Goal: Transaction & Acquisition: Purchase product/service

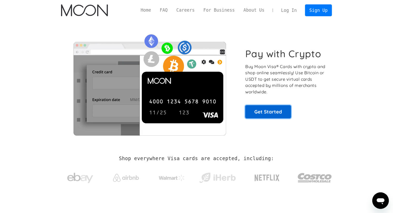
click at [267, 113] on link "Get Started" at bounding box center [268, 111] width 46 height 13
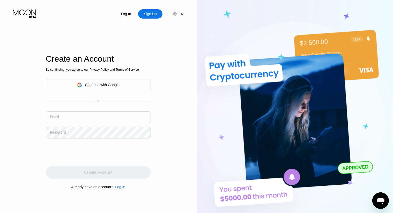
click at [110, 113] on input "text" at bounding box center [98, 118] width 105 height 12
type input "[EMAIL_ADDRESS][DOMAIN_NAME]"
click at [160, 178] on div "Log In Sign Up EN Language English Save Create an Account By continuing, you ag…" at bounding box center [98, 117] width 196 height 235
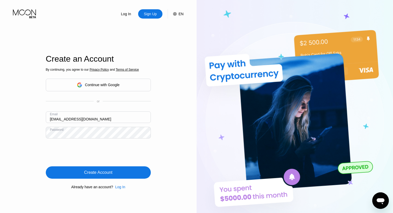
click at [124, 173] on div "Create Account" at bounding box center [98, 173] width 105 height 12
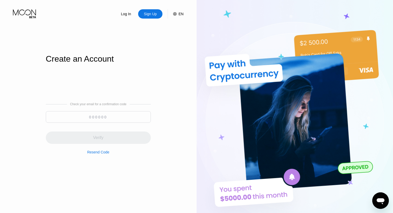
click at [122, 117] on input at bounding box center [98, 117] width 105 height 12
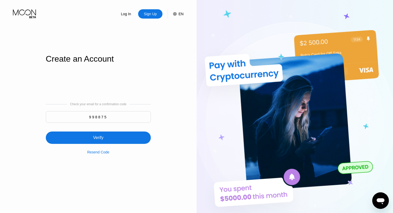
type input "998875"
click at [112, 133] on div "Verify" at bounding box center [98, 138] width 105 height 12
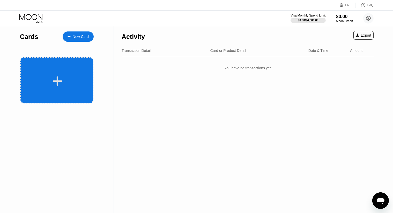
click at [49, 76] on div at bounding box center [57, 81] width 64 height 12
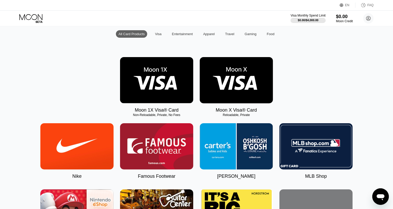
click at [176, 80] on img at bounding box center [156, 80] width 73 height 46
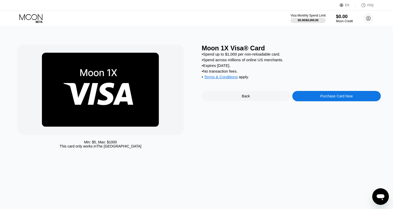
click at [247, 98] on div "Back" at bounding box center [246, 96] width 8 height 4
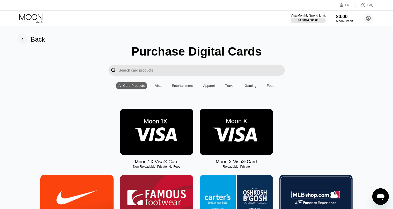
click at [248, 132] on img at bounding box center [236, 132] width 73 height 46
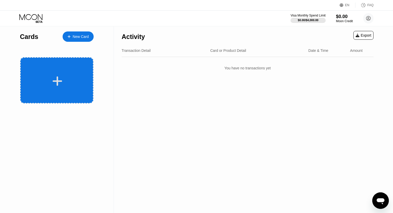
click at [78, 82] on div at bounding box center [57, 81] width 64 height 12
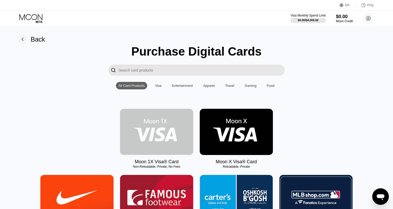
click at [162, 123] on img at bounding box center [156, 132] width 73 height 46
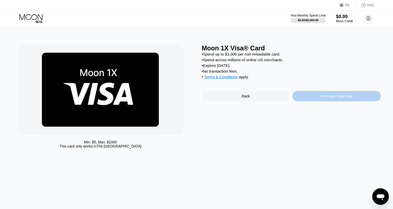
click at [346, 98] on div "Purchase Card Now" at bounding box center [336, 96] width 32 height 4
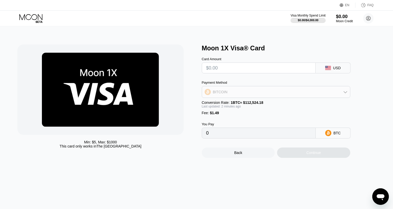
click at [346, 96] on div "BITCOIN" at bounding box center [276, 92] width 148 height 10
click at [264, 116] on div "USDT on TRON" at bounding box center [275, 117] width 145 height 10
type input "0.00"
click at [266, 135] on input "0.00" at bounding box center [258, 133] width 105 height 10
click at [265, 138] on input "0.00" at bounding box center [258, 133] width 105 height 10
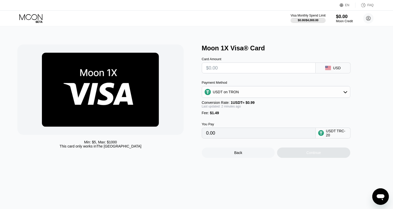
click at [265, 138] on input "0.00" at bounding box center [258, 133] width 105 height 10
click at [213, 138] on input "0.00" at bounding box center [258, 133] width 105 height 10
click at [211, 138] on input "0.00" at bounding box center [258, 133] width 105 height 10
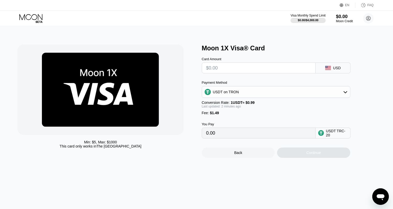
click at [263, 115] on div "Fee : $1.49" at bounding box center [276, 113] width 148 height 4
click at [262, 73] on input "text" at bounding box center [258, 68] width 105 height 10
type input "$5"
type input "6.56"
type input "0.00"
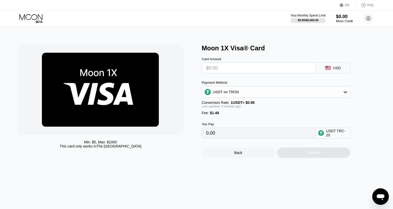
click at [278, 94] on div "USDT on TRON" at bounding box center [276, 92] width 148 height 10
click at [241, 104] on div "BITCOIN" at bounding box center [275, 106] width 145 height 10
click at [241, 88] on div "Payment Method BITCOIN" at bounding box center [276, 89] width 148 height 17
click at [240, 89] on div "BITCOIN" at bounding box center [276, 92] width 148 height 10
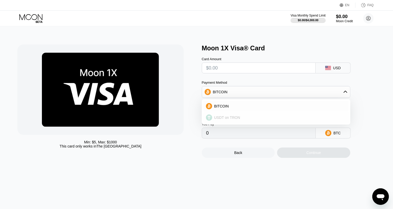
click at [238, 117] on span "USDT on TRON" at bounding box center [227, 118] width 26 height 4
type input "0.00"
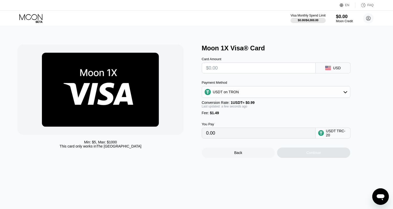
click at [251, 72] on input "text" at bounding box center [258, 68] width 105 height 10
type input "$1"
type input "2.52"
type input "$12"
type input "13.63"
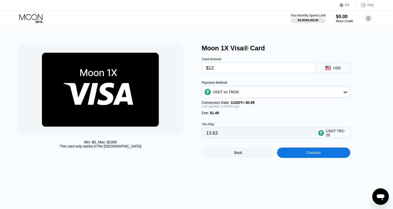
type input "$12"
click at [327, 157] on div "Continue" at bounding box center [313, 153] width 73 height 10
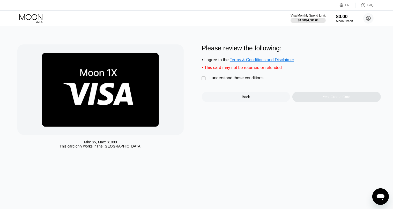
click at [204, 81] on div "" at bounding box center [204, 78] width 5 height 5
click at [340, 99] on div "Yes, Create Card" at bounding box center [336, 97] width 28 height 4
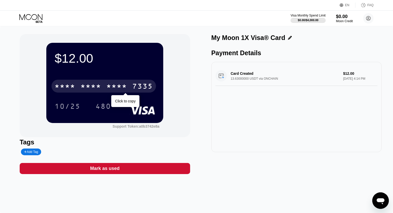
click at [123, 87] on div "* * * *" at bounding box center [116, 87] width 21 height 8
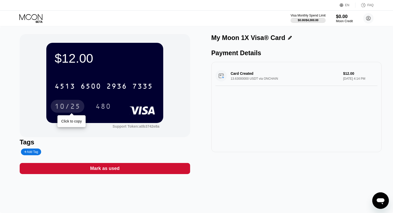
click at [70, 104] on div "10/25" at bounding box center [68, 107] width 26 height 8
click at [188, 105] on div "$12.00 4513 6500 2936 7335 10/25 480 Support Token: a0b3742e8a" at bounding box center [105, 85] width 170 height 103
click at [179, 105] on div "$12.00 4513 6500 2936 7335 10/25 480 Support Token: a0b3742e8a" at bounding box center [105, 85] width 170 height 103
click at [173, 144] on div "Tags" at bounding box center [105, 142] width 170 height 7
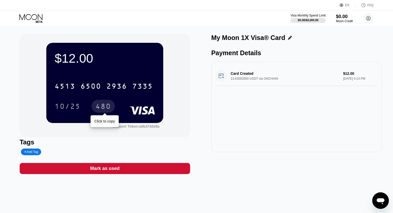
click at [112, 106] on div "480" at bounding box center [102, 106] width 23 height 13
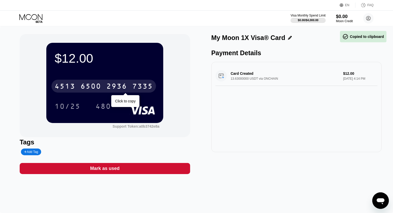
click at [143, 90] on div "7335" at bounding box center [142, 87] width 21 height 8
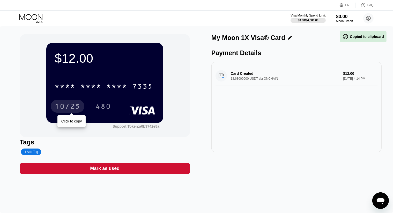
drag, startPoint x: 70, startPoint y: 104, endPoint x: 76, endPoint y: 105, distance: 6.5
click at [70, 104] on div "10/25" at bounding box center [68, 107] width 26 height 8
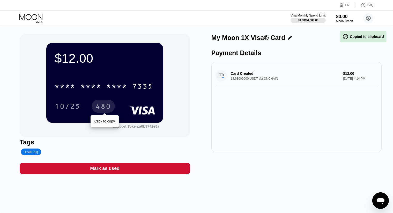
click at [99, 108] on div "480" at bounding box center [103, 107] width 16 height 8
